Goal: Information Seeking & Learning: Learn about a topic

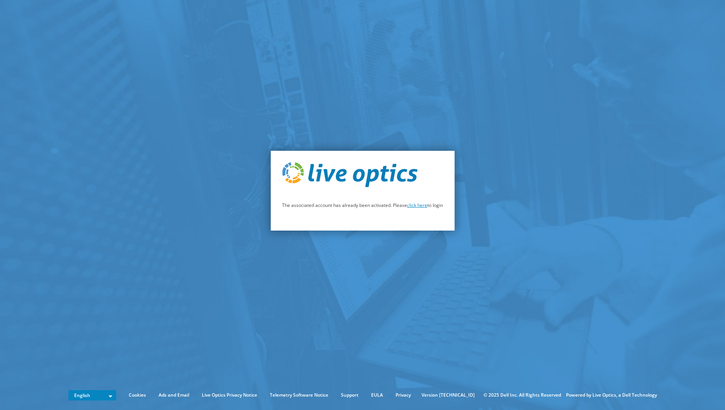
click at [423, 205] on link "click here" at bounding box center [417, 205] width 20 height 6
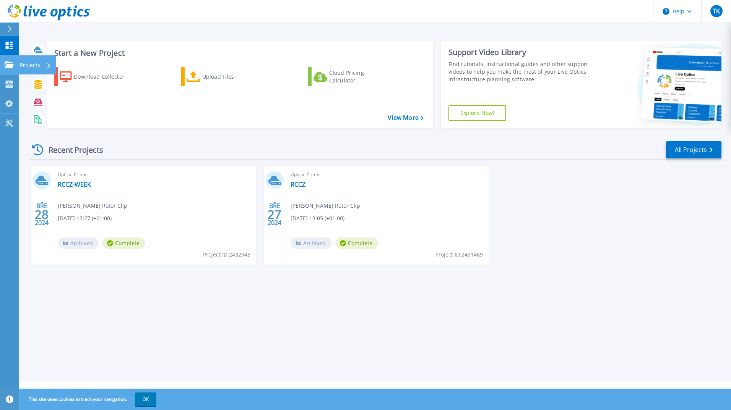
click at [8, 59] on link "Projects Projects" at bounding box center [9, 64] width 19 height 19
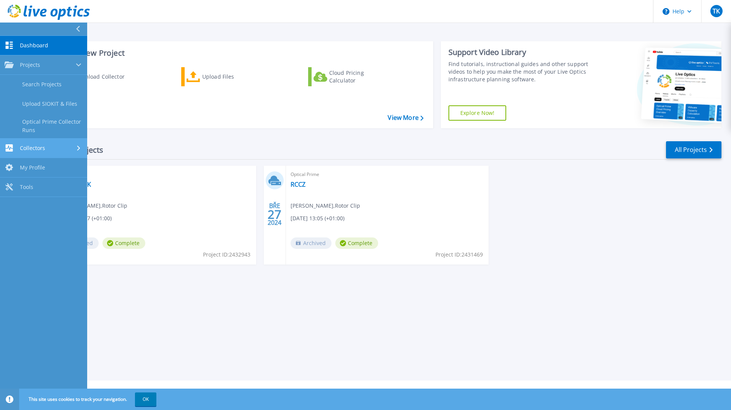
click at [45, 141] on link "Collectors Collectors" at bounding box center [43, 148] width 87 height 19
click at [41, 144] on span "My Profile" at bounding box center [32, 143] width 25 height 7
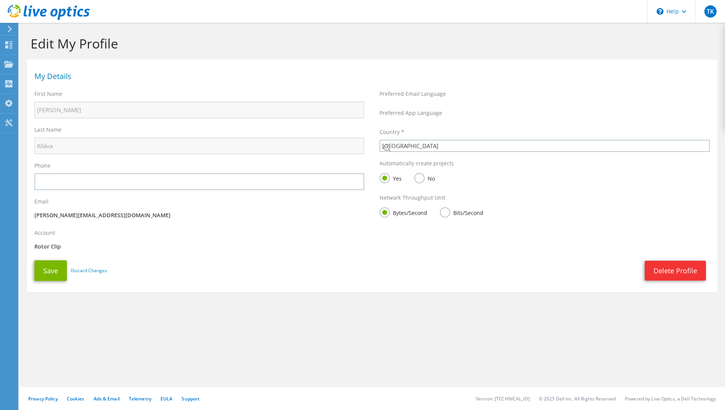
select select "55"
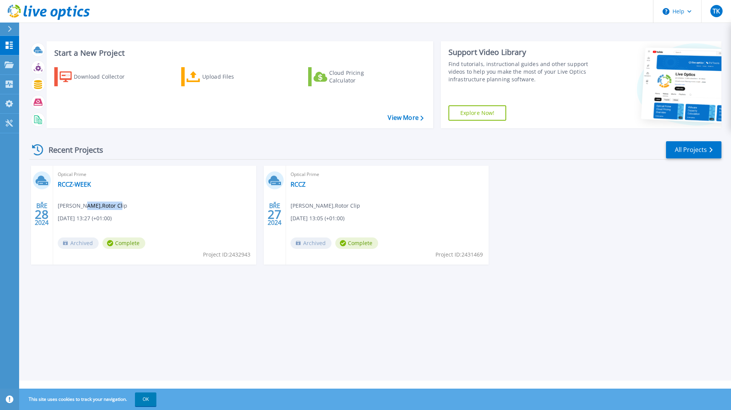
drag, startPoint x: 86, startPoint y: 203, endPoint x: 114, endPoint y: 204, distance: 27.5
click at [114, 204] on span "[PERSON_NAME] , Rotor Clip" at bounding box center [93, 206] width 70 height 8
drag, startPoint x: 114, startPoint y: 204, endPoint x: 81, endPoint y: 207, distance: 33.0
click at [81, 207] on span "Tomas Knava , Rotor Clip" at bounding box center [93, 206] width 70 height 8
click at [78, 182] on link "RCCZ-WEEK" at bounding box center [74, 185] width 33 height 8
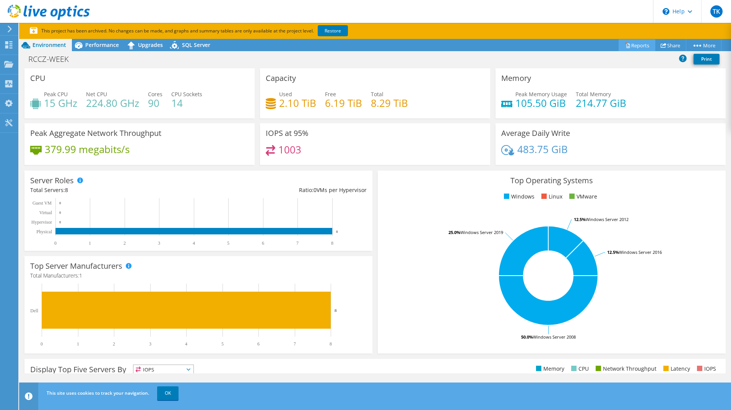
click at [631, 47] on link "Reports" at bounding box center [636, 45] width 37 height 12
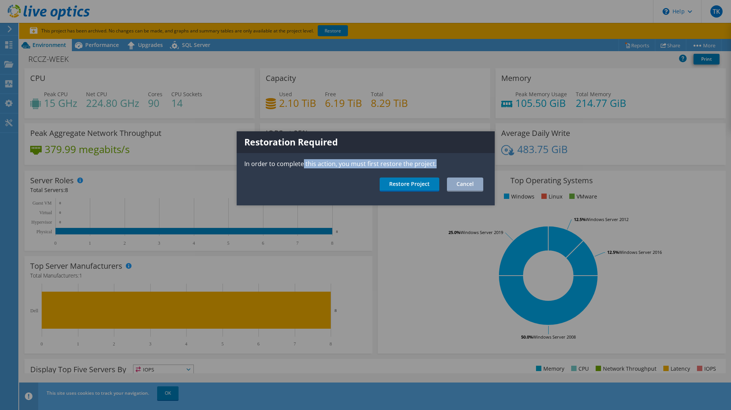
drag, startPoint x: 301, startPoint y: 164, endPoint x: 416, endPoint y: 169, distance: 115.1
click at [416, 169] on div "Restoration Required In order to complete this action, you must first restore t…" at bounding box center [366, 168] width 258 height 74
click at [341, 183] on ul "Restore Project Cancel" at bounding box center [366, 185] width 258 height 14
click at [463, 184] on link "Cancel" at bounding box center [465, 185] width 36 height 14
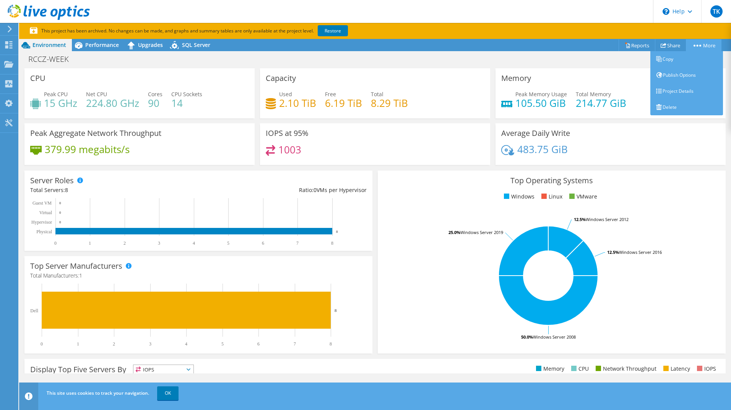
click at [705, 45] on link "More" at bounding box center [703, 45] width 36 height 12
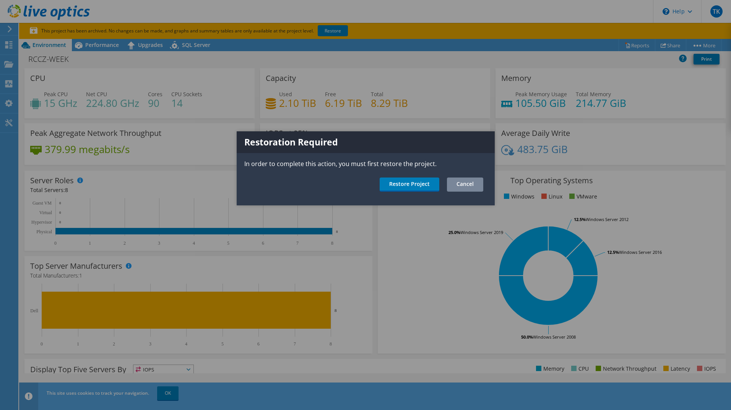
click at [459, 182] on link "Cancel" at bounding box center [465, 185] width 36 height 14
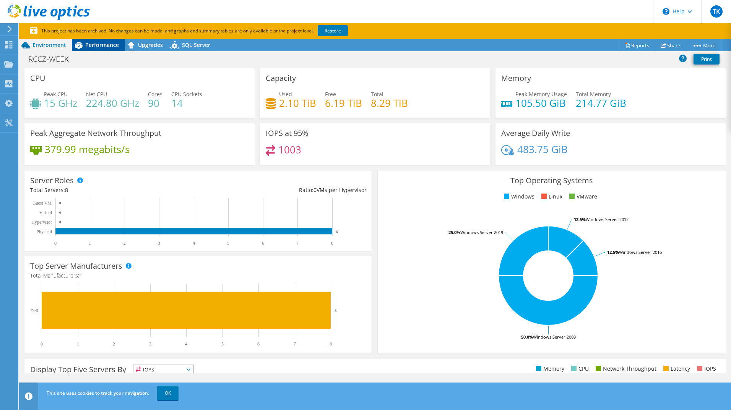
click at [91, 47] on span "Performance" at bounding box center [102, 44] width 34 height 7
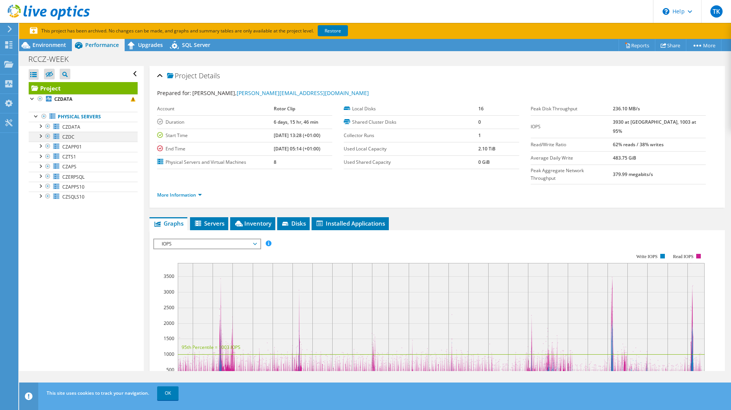
click at [39, 134] on div at bounding box center [40, 136] width 8 height 8
click at [42, 125] on div at bounding box center [40, 126] width 8 height 8
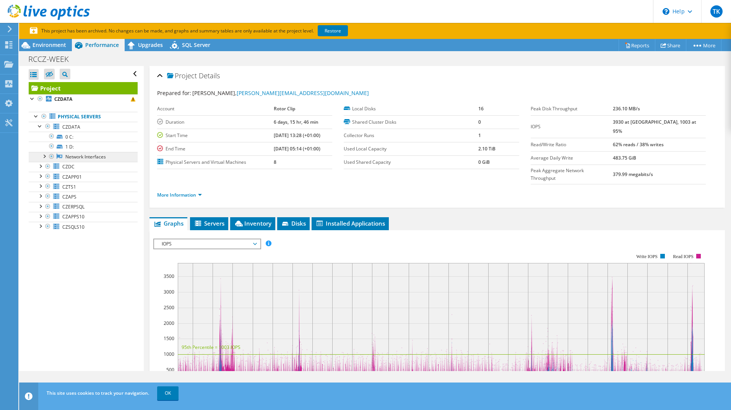
click at [76, 153] on link "Network Interfaces" at bounding box center [83, 157] width 109 height 10
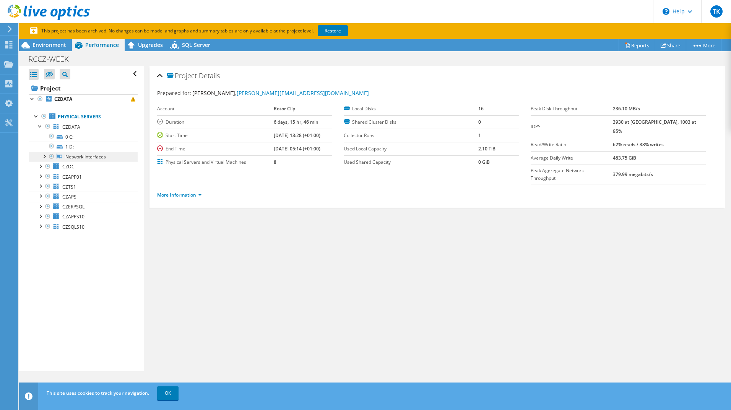
click at [79, 157] on link "Network Interfaces" at bounding box center [83, 157] width 109 height 10
click at [42, 156] on div at bounding box center [44, 156] width 8 height 8
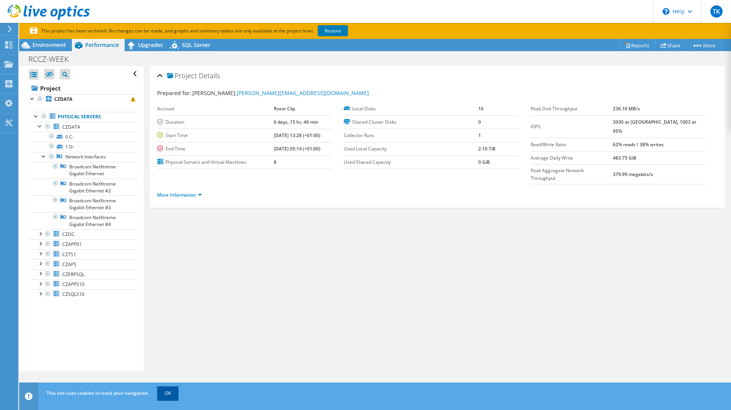
click at [172, 396] on link "OK" at bounding box center [167, 394] width 21 height 14
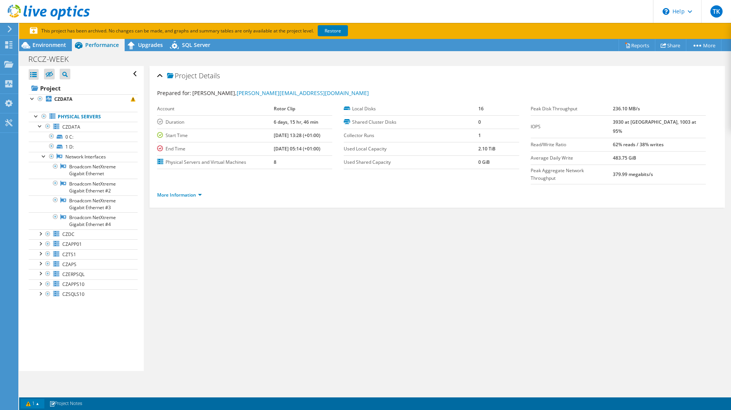
click at [34, 403] on link "1" at bounding box center [33, 404] width 24 height 10
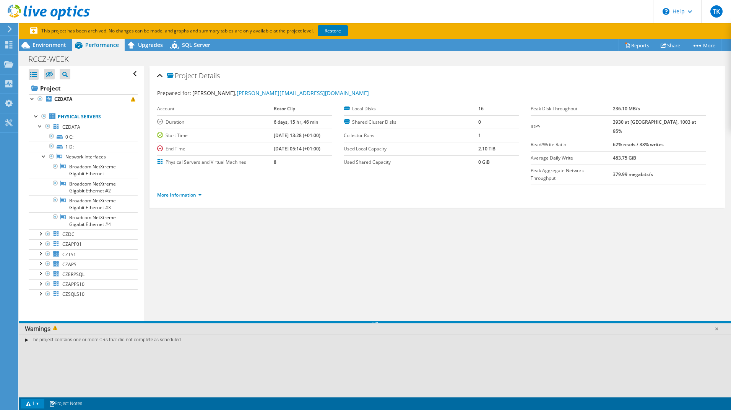
click at [34, 403] on link "1" at bounding box center [33, 404] width 24 height 10
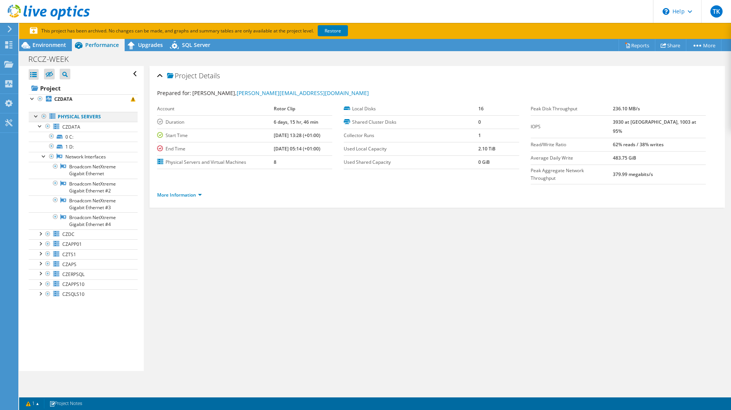
click at [35, 115] on div at bounding box center [36, 116] width 8 height 8
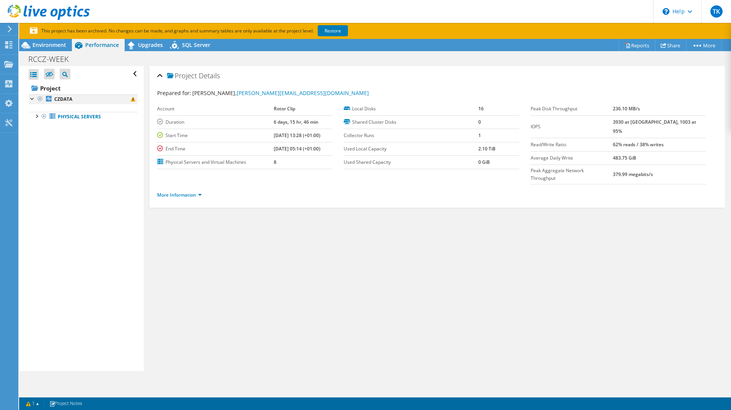
click at [32, 97] on div at bounding box center [33, 98] width 8 height 8
click at [51, 75] on icon at bounding box center [49, 74] width 8 height 6
click at [0, 0] on input "checkbox" at bounding box center [0, 0] width 0 height 0
click at [51, 75] on icon at bounding box center [49, 74] width 8 height 6
click at [0, 0] on input "checkbox" at bounding box center [0, 0] width 0 height 0
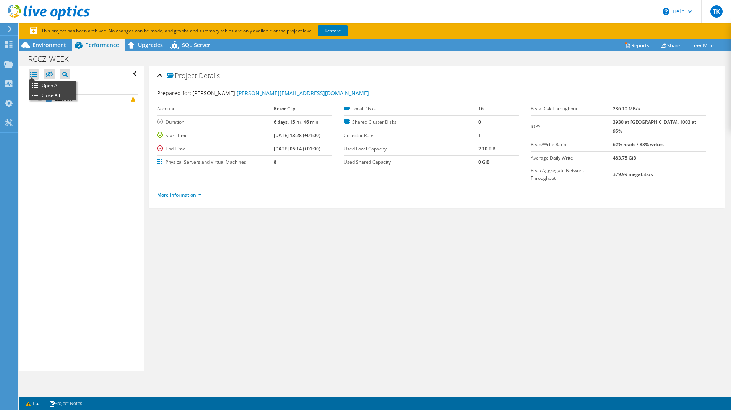
click at [36, 74] on div at bounding box center [34, 74] width 10 height 11
click at [8, 49] on div at bounding box center [8, 46] width 9 height 8
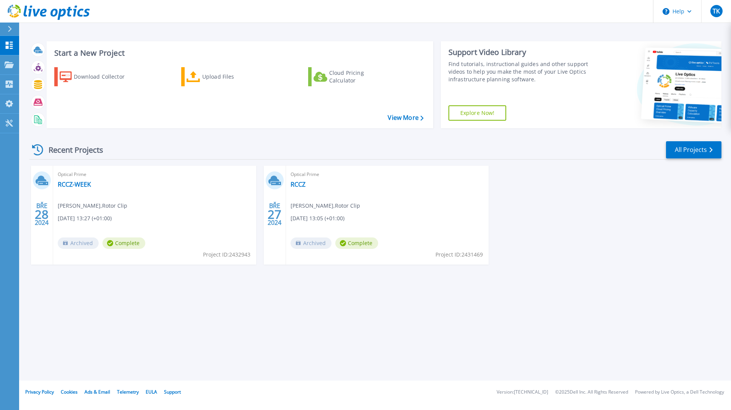
click at [80, 180] on div "Optical Prime RCCZ-WEEK Tomas Knava , Rotor Clip 03/28/2024, 13:27 (+01:00) Arc…" at bounding box center [154, 215] width 203 height 99
click at [75, 183] on link "RCCZ-WEEK" at bounding box center [74, 185] width 33 height 8
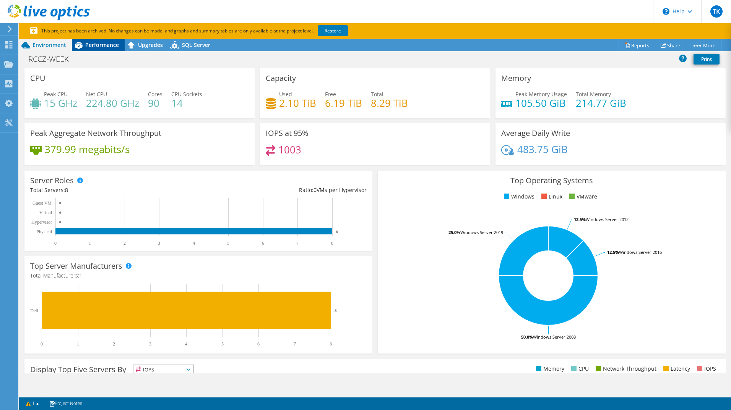
click at [86, 47] on span "Performance" at bounding box center [102, 44] width 34 height 7
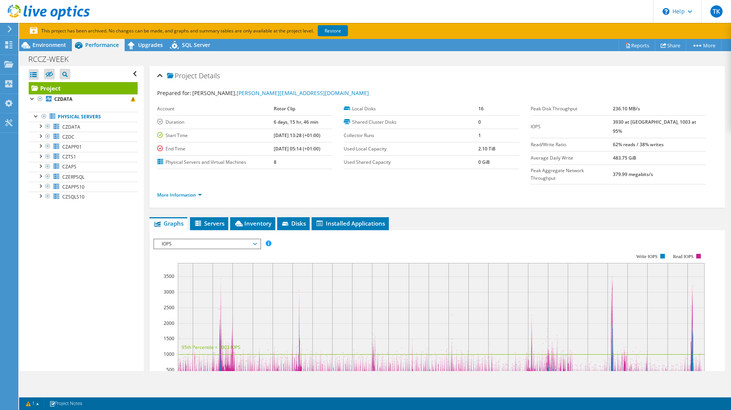
scroll to position [152, 0]
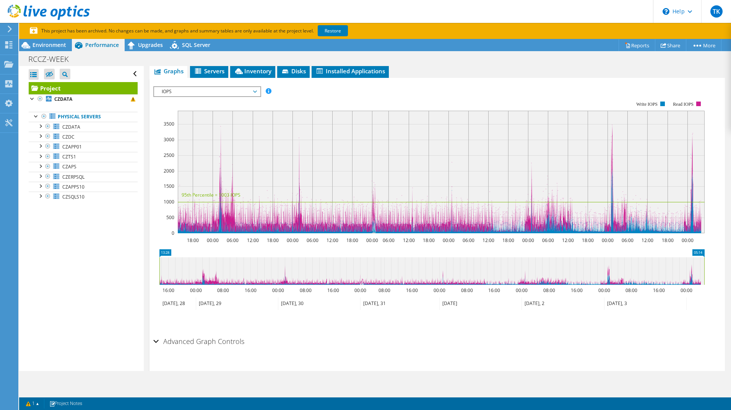
click at [156, 334] on div "Advanced Graph Controls" at bounding box center [436, 342] width 567 height 16
click at [157, 334] on div "Advanced Graph Controls" at bounding box center [436, 342] width 567 height 16
click at [247, 87] on span "IOPS" at bounding box center [207, 91] width 98 height 9
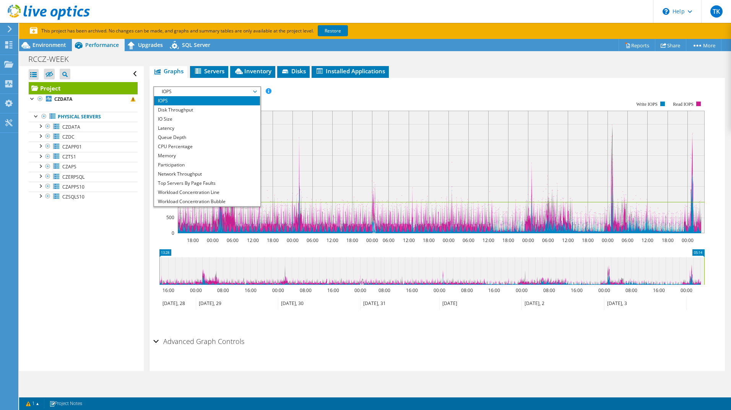
click at [233, 87] on span "IOPS" at bounding box center [207, 91] width 98 height 9
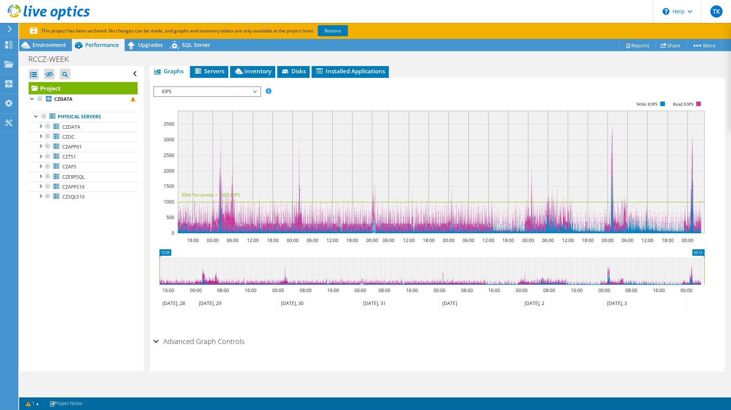
click at [697, 102] on rect at bounding box center [698, 104] width 5 height 5
click at [663, 102] on rect at bounding box center [662, 104] width 5 height 5
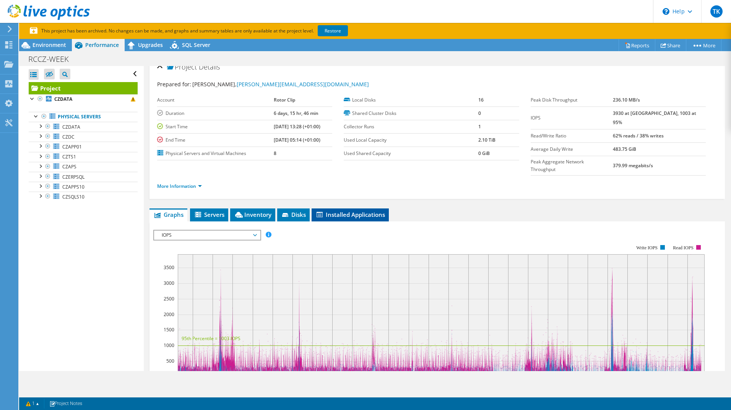
scroll to position [0, 0]
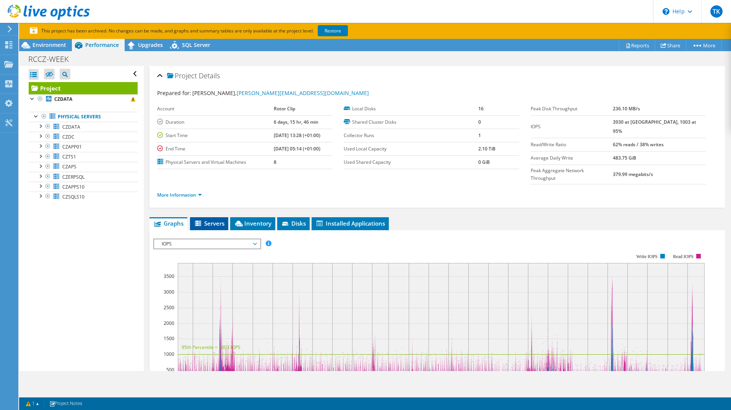
click at [212, 217] on li "Servers" at bounding box center [209, 223] width 38 height 13
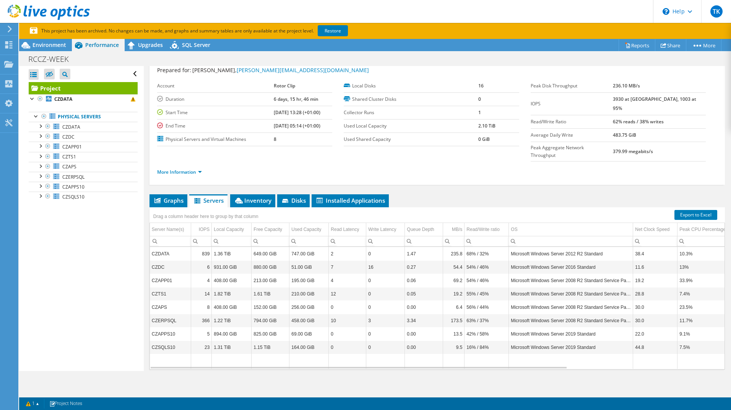
scroll to position [35, 0]
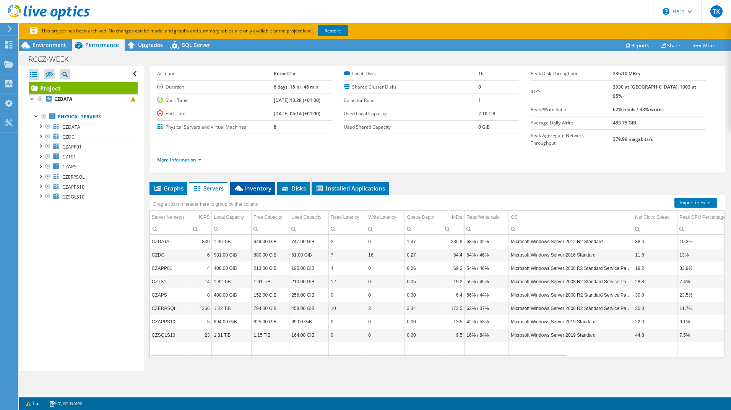
click at [258, 185] on span "Inventory" at bounding box center [252, 189] width 37 height 8
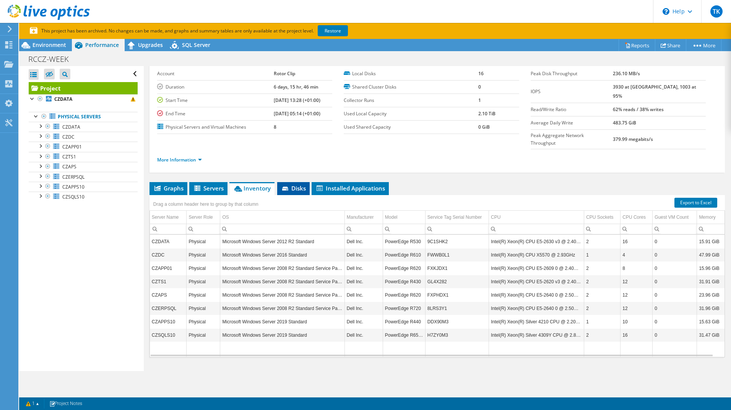
click at [288, 187] on icon at bounding box center [286, 189] width 8 height 5
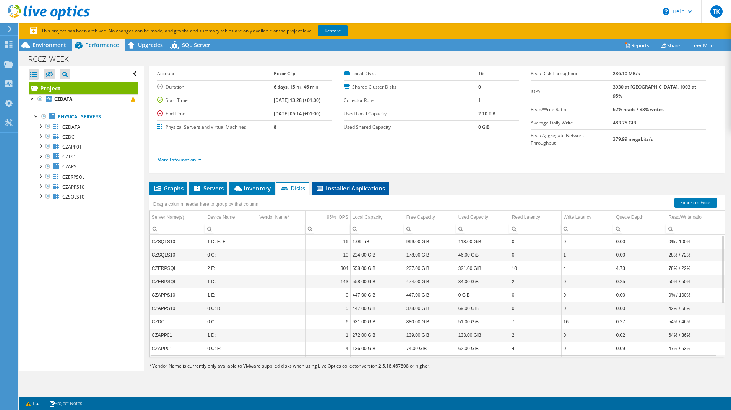
click at [343, 182] on li "Installed Applications" at bounding box center [349, 188] width 77 height 13
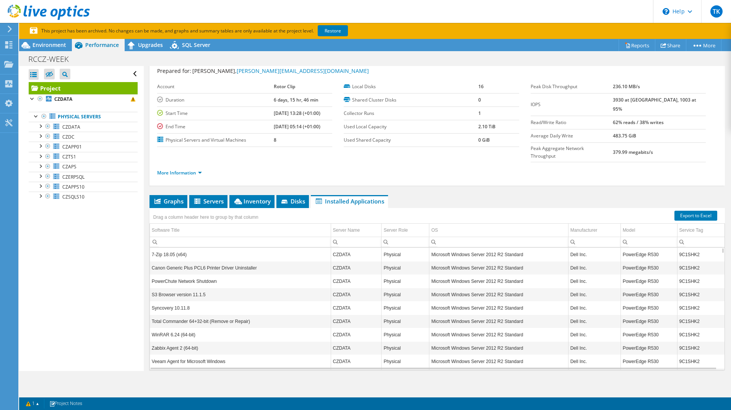
scroll to position [0, 0]
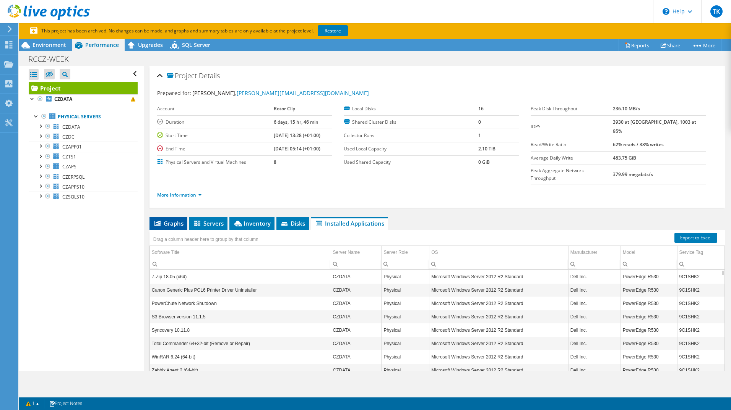
click at [171, 220] on span "Graphs" at bounding box center [168, 224] width 30 height 8
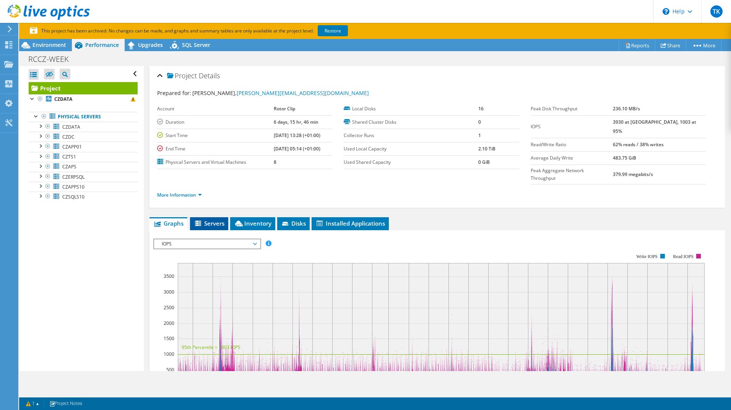
click at [217, 220] on span "Servers" at bounding box center [209, 224] width 31 height 8
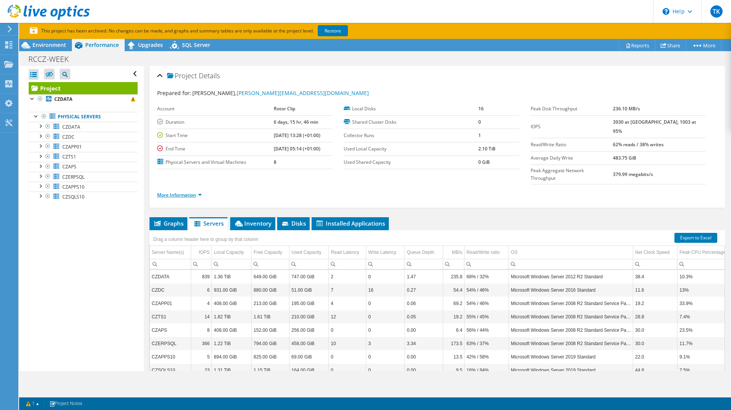
drag, startPoint x: 193, startPoint y: 175, endPoint x: 198, endPoint y: 178, distance: 6.0
click at [193, 189] on ul "More Information" at bounding box center [437, 194] width 560 height 10
click at [198, 192] on link "More Information" at bounding box center [179, 195] width 45 height 6
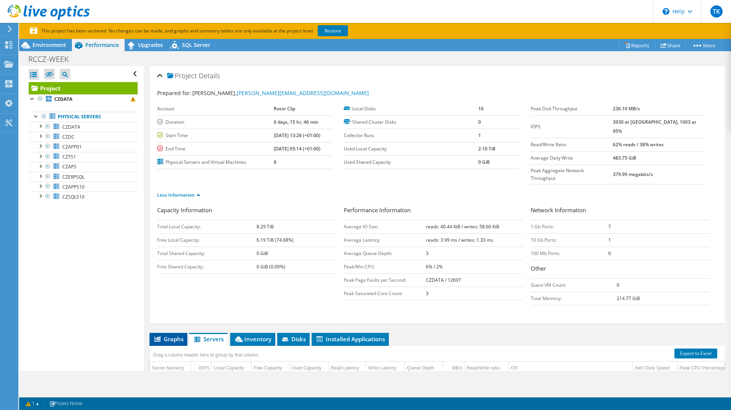
click at [170, 335] on span "Graphs" at bounding box center [168, 339] width 30 height 8
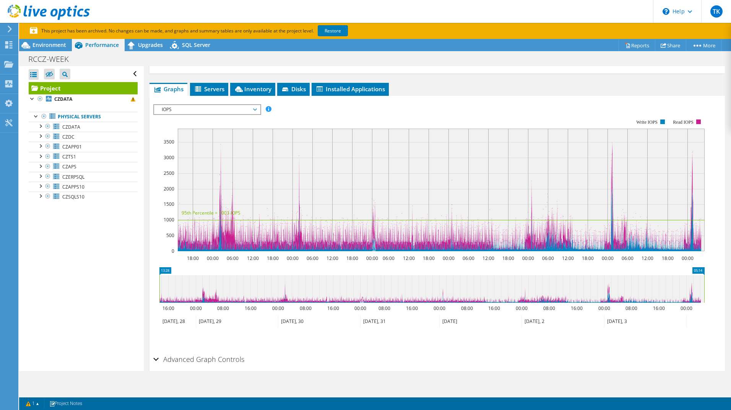
scroll to position [268, 0]
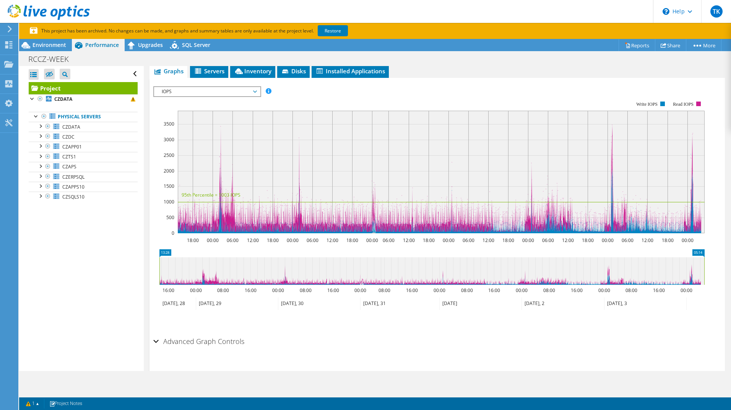
click at [157, 334] on div "Advanced Graph Controls" at bounding box center [436, 342] width 567 height 16
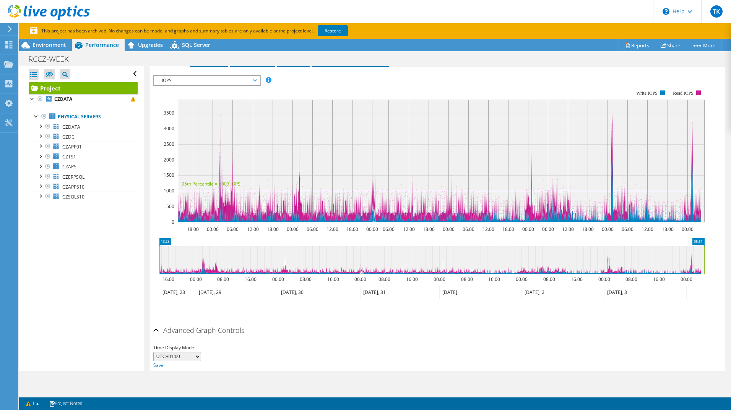
scroll to position [299, 0]
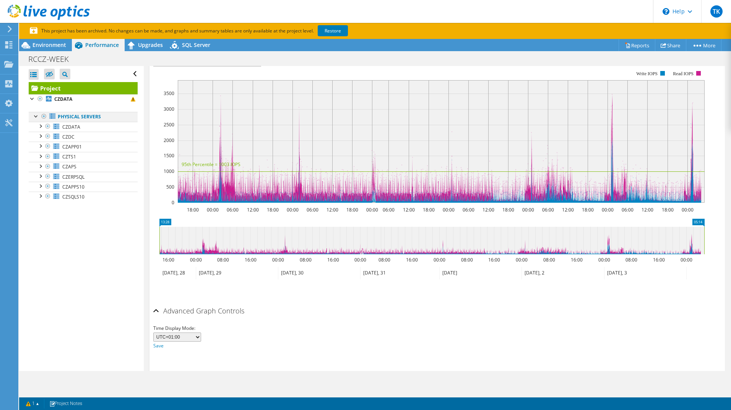
click at [34, 114] on div at bounding box center [36, 116] width 8 height 8
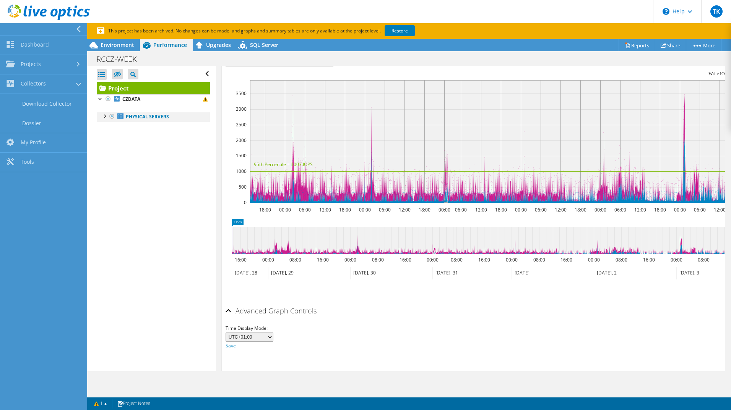
click at [103, 114] on div at bounding box center [104, 116] width 8 height 8
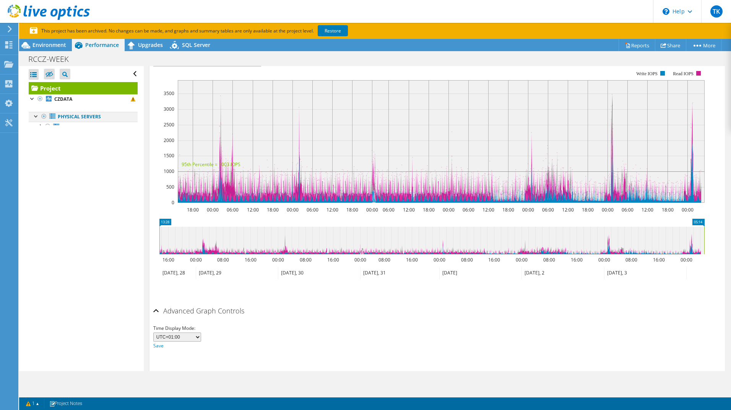
scroll to position [274, 0]
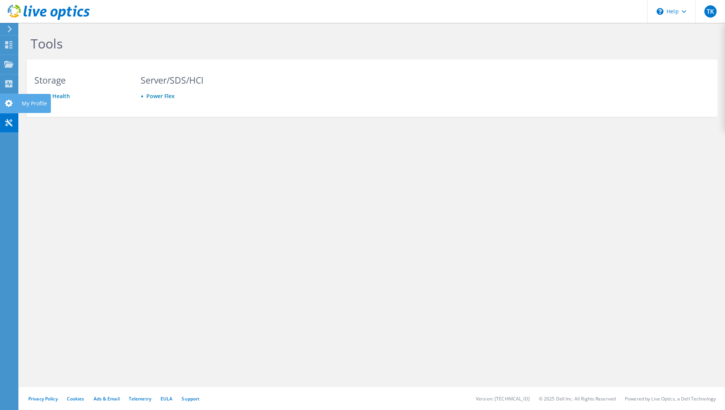
click at [13, 104] on use at bounding box center [9, 103] width 8 height 7
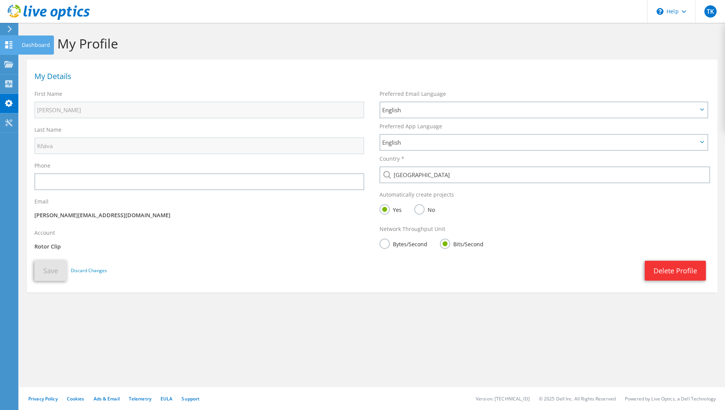
click at [10, 42] on icon at bounding box center [8, 44] width 9 height 7
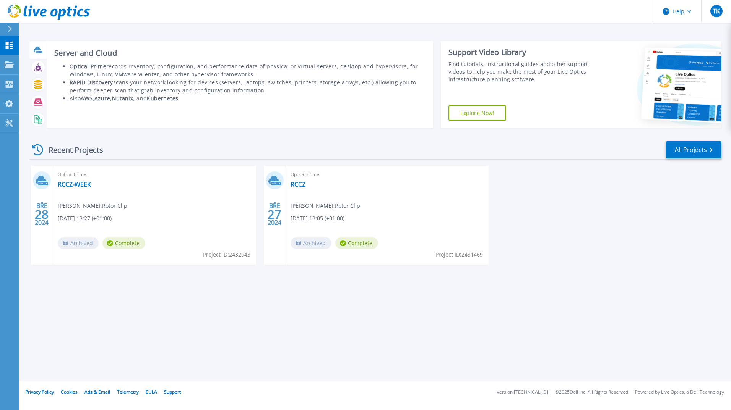
click at [40, 50] on icon at bounding box center [38, 50] width 8 height 6
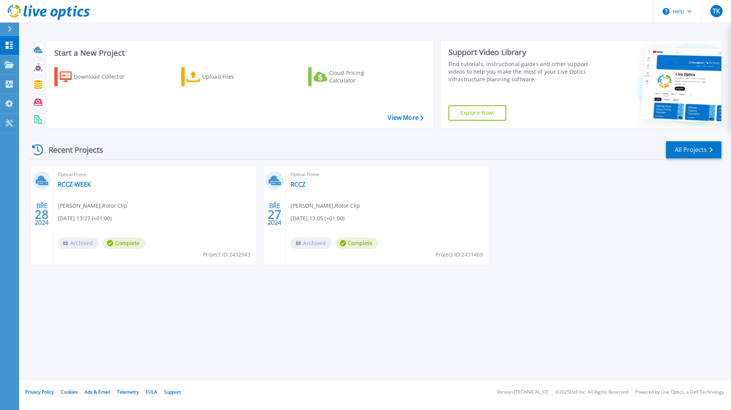
click at [15, 29] on div at bounding box center [13, 29] width 12 height 13
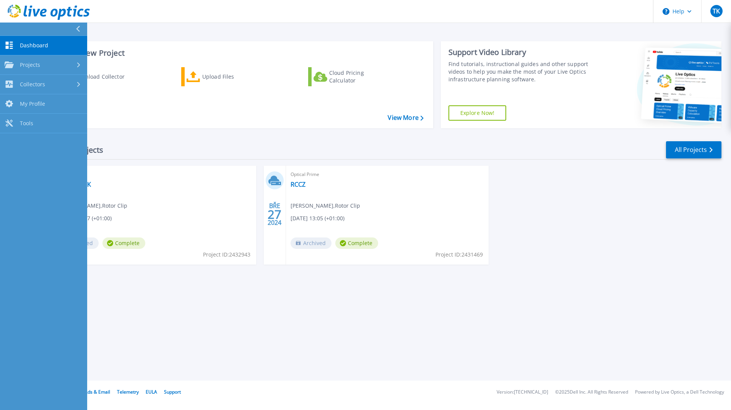
click at [15, 29] on button at bounding box center [43, 29] width 87 height 13
